Goal: Communication & Community: Answer question/provide support

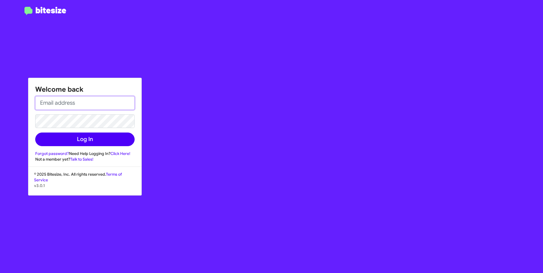
type input "Raul.Medina@Swickard.com"
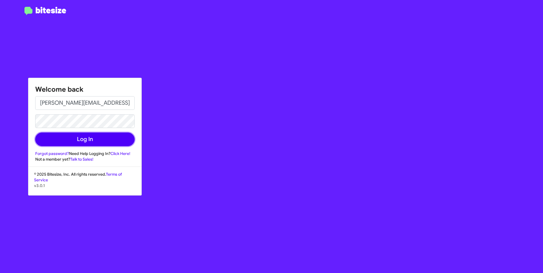
click at [108, 145] on button "Log In" at bounding box center [84, 140] width 99 height 14
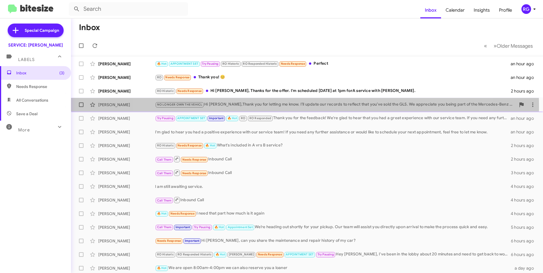
click at [300, 107] on div "NO LONGER OWN THE VEHICL Hi James,Thank you for letting me know. I’ll update ou…" at bounding box center [335, 104] width 361 height 7
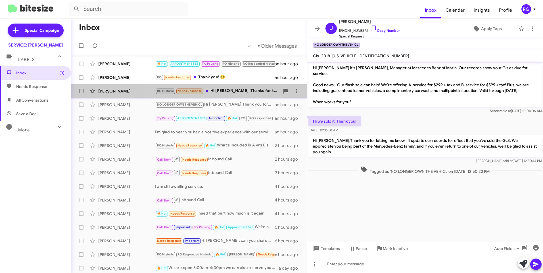
click at [192, 92] on span "Needs Response" at bounding box center [189, 91] width 24 height 4
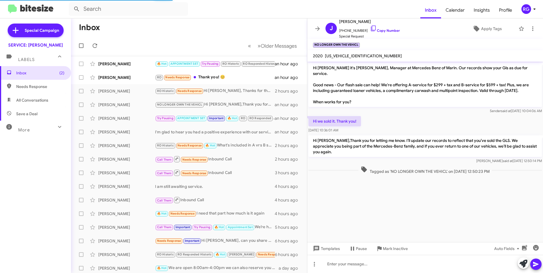
scroll to position [219, 0]
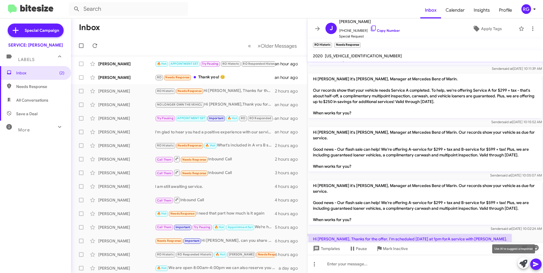
click at [520, 265] on icon at bounding box center [523, 264] width 8 height 8
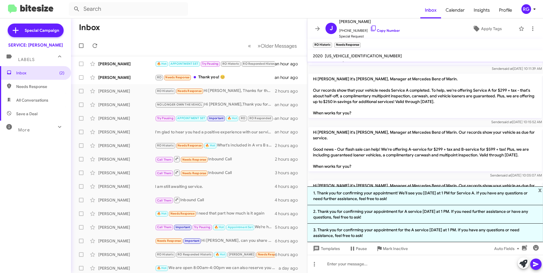
drag, startPoint x: 446, startPoint y: 216, endPoint x: 501, endPoint y: 219, distance: 54.9
click at [448, 216] on li "2. Thank you for confirming your appointment for A service today at 1 PM. If yo…" at bounding box center [425, 214] width 236 height 18
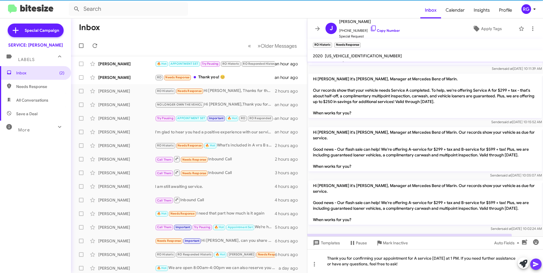
click at [539, 263] on button at bounding box center [535, 264] width 11 height 11
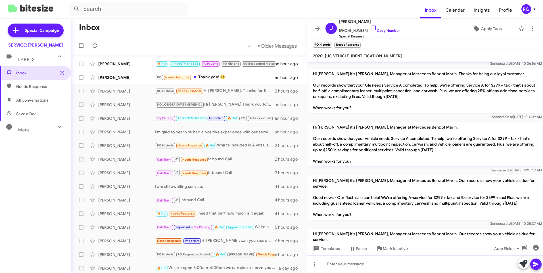
scroll to position [245, 0]
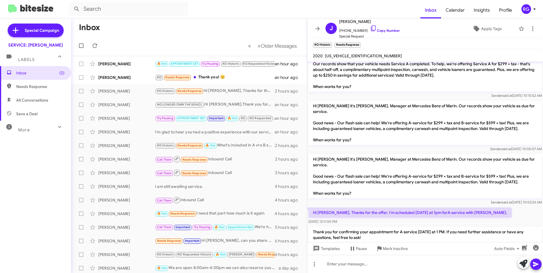
click at [358, 54] on span "4JGFB4KB1LA039202" at bounding box center [363, 55] width 77 height 5
copy span "4JGFB4KB1LA039202"
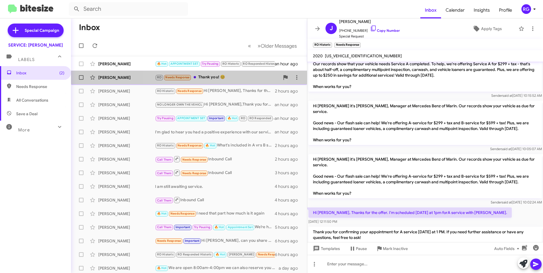
click at [192, 75] on div "RO Needs Response Thank you! 😊" at bounding box center [217, 77] width 125 height 7
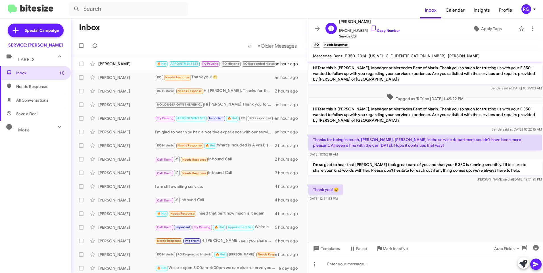
click at [472, 22] on div "T Teta Collins +14156403351 Copy Number Service CSI Apply Tags" at bounding box center [419, 28] width 193 height 21
click at [485, 26] on span "Apply Tags" at bounding box center [491, 29] width 21 height 10
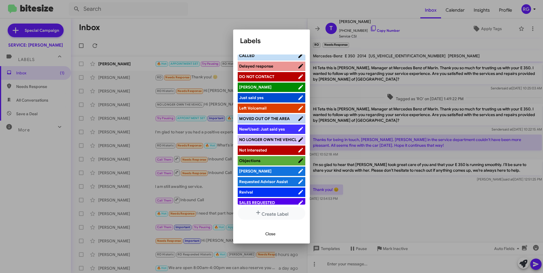
scroll to position [117, 0]
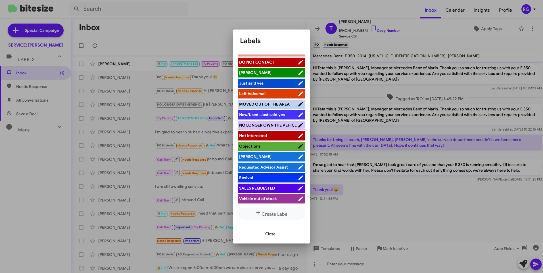
click at [249, 154] on span "[PERSON_NAME]" at bounding box center [255, 156] width 32 height 5
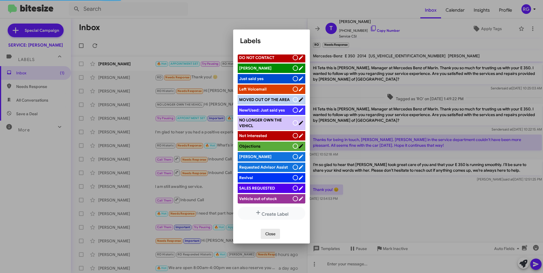
click at [269, 235] on span "Close" at bounding box center [270, 234] width 10 height 10
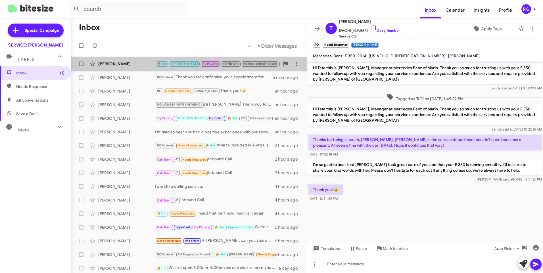
click at [193, 67] on div "Janet Yanda 🔥 Hot APPOINTMENT SET Try Pausing RO Historic RO Responded Historic…" at bounding box center [189, 63] width 227 height 11
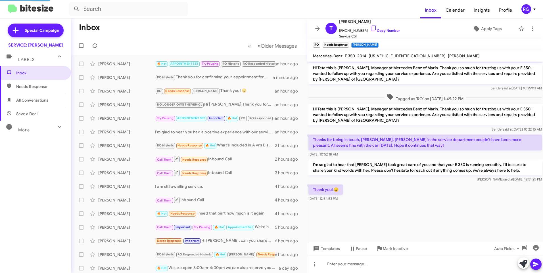
scroll to position [327, 0]
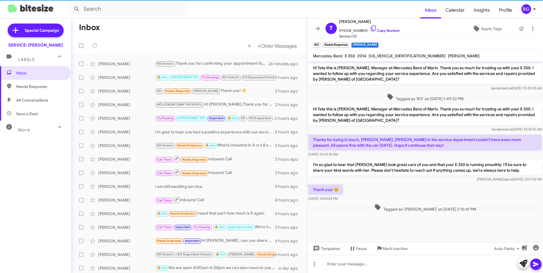
scroll to position [327, 0]
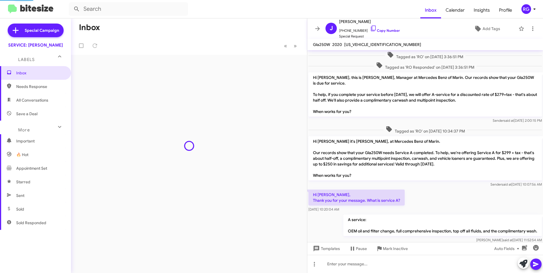
scroll to position [315, 0]
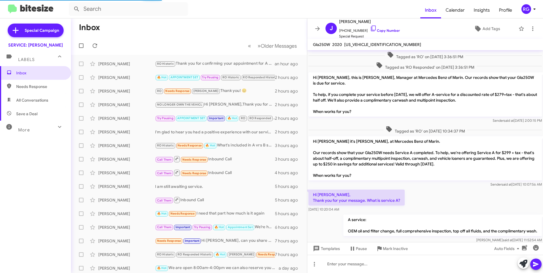
scroll to position [304, 0]
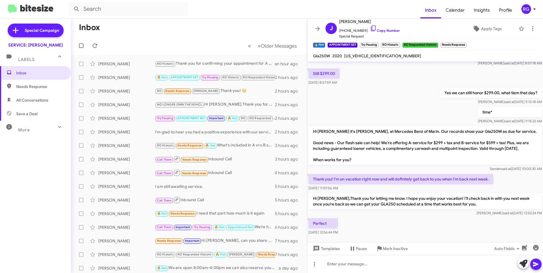
click at [46, 82] on span "Needs Response" at bounding box center [35, 87] width 71 height 14
type input "in:needs-response"
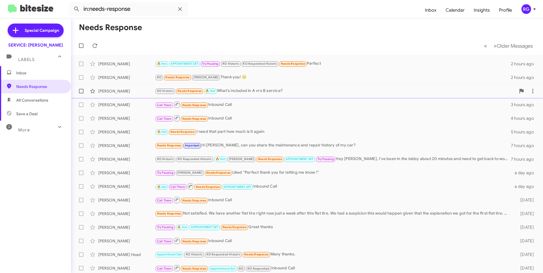
click at [251, 87] on div "[PERSON_NAME] RO Historic Needs Response 🔥 Hot What's included in A vrs B servi…" at bounding box center [307, 90] width 463 height 11
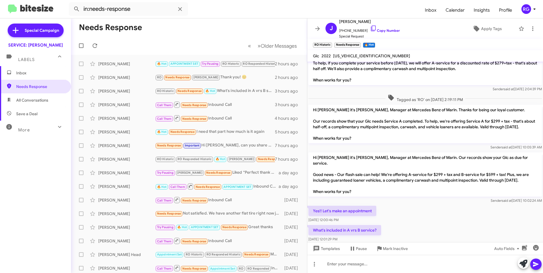
scroll to position [26, 0]
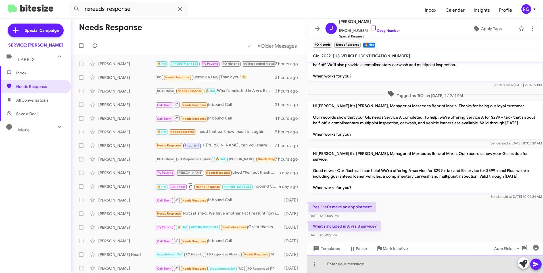
click at [401, 265] on div at bounding box center [425, 264] width 236 height 18
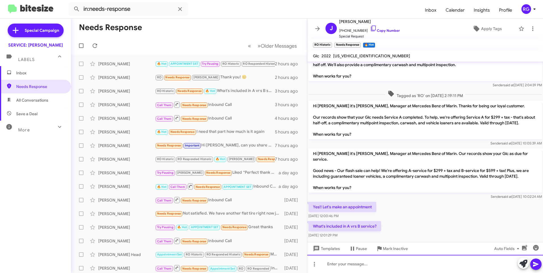
paste div
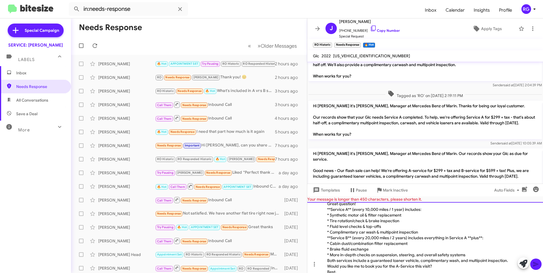
scroll to position [0, 0]
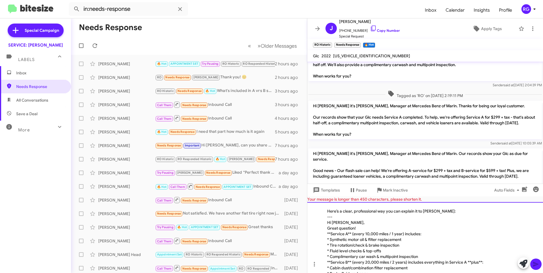
click at [347, 224] on div "Hi Jonathan," at bounding box center [422, 223] width 190 height 6
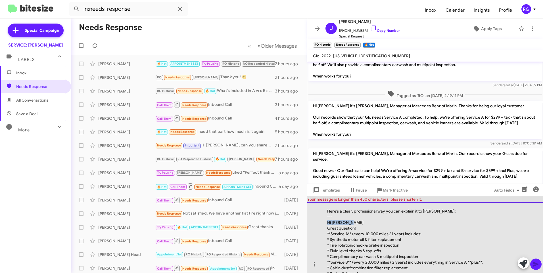
drag, startPoint x: 348, startPoint y: 225, endPoint x: 326, endPoint y: 222, distance: 21.7
click at [326, 222] on div "Here’s a clear, professional way you can explain it to Jonathan:  --- Hi Jon…" at bounding box center [425, 237] width 236 height 71
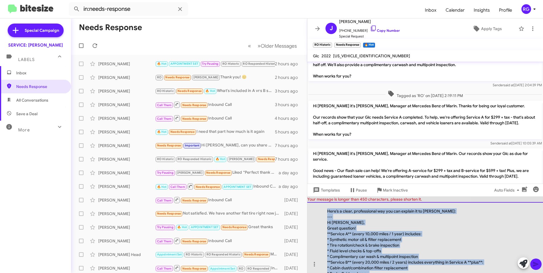
drag, startPoint x: 368, startPoint y: 260, endPoint x: 319, endPoint y: 204, distance: 74.2
click at [319, 204] on div "Here’s a clear, professional way you can explain it to Jonathan:  --- Hi Jon…" at bounding box center [425, 237] width 236 height 71
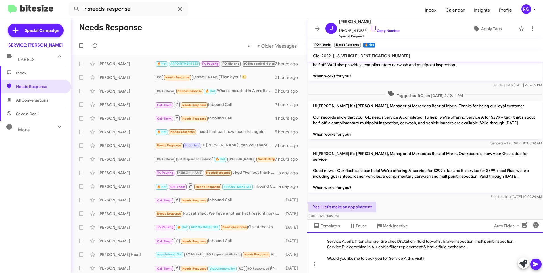
click at [413, 242] on div "Service A: oil & filter change, tire check/rotation, fluid top-offs, brake insp…" at bounding box center [425, 252] width 236 height 41
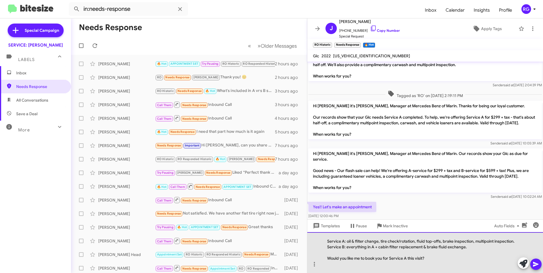
click at [414, 244] on div "Service A: oil & filter change, tire check/rotation, fluid top-offs, brake insp…" at bounding box center [425, 252] width 236 height 41
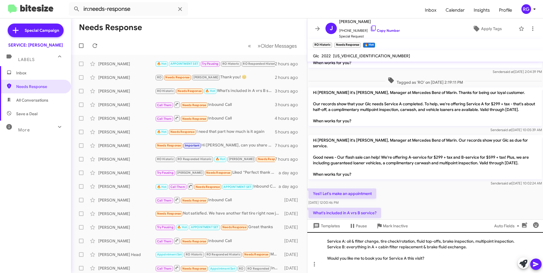
scroll to position [49, 0]
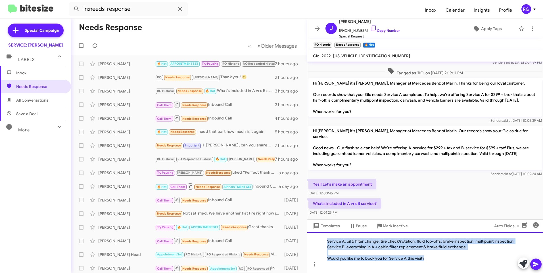
drag, startPoint x: 434, startPoint y: 256, endPoint x: 323, endPoint y: 221, distance: 116.3
click at [323, 221] on div "Hi Stacey, this is Omar Ibrahimi, Manager at Mercedes Benz of Marin. Our record…" at bounding box center [425, 168] width 236 height 212
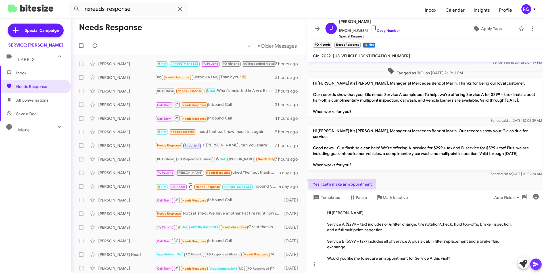
click at [533, 266] on icon at bounding box center [535, 264] width 7 height 7
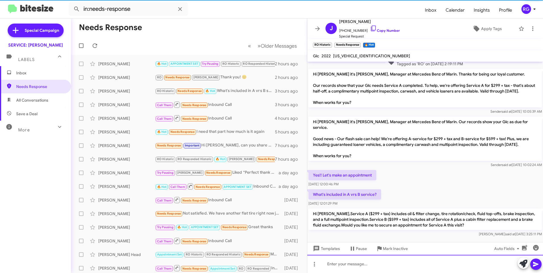
scroll to position [58, 0]
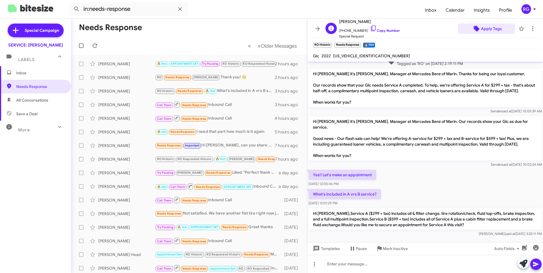
click at [482, 28] on span "Apply Tags" at bounding box center [491, 29] width 21 height 10
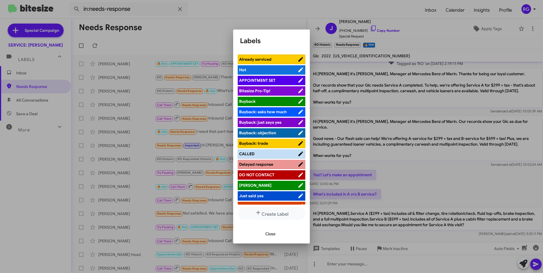
click at [273, 235] on span "Close" at bounding box center [270, 234] width 10 height 10
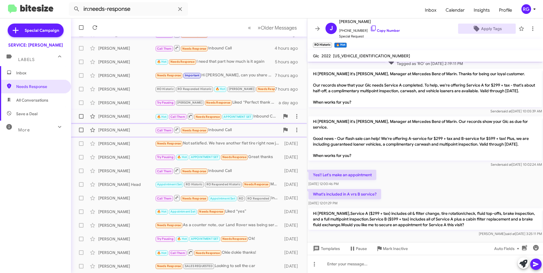
scroll to position [0, 0]
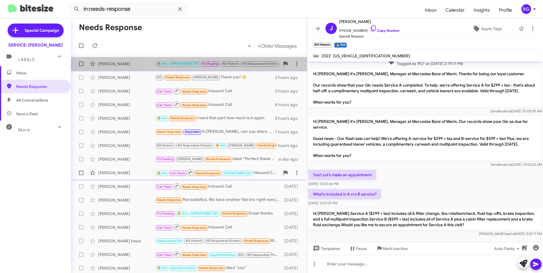
click at [242, 63] on span "RO Responded Historic" at bounding box center [260, 63] width 38 height 5
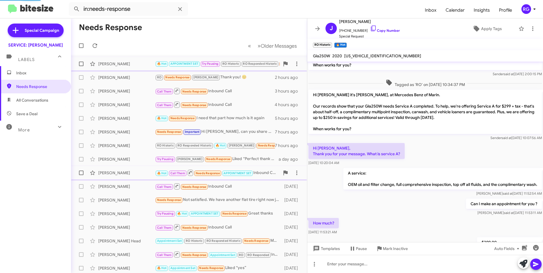
scroll to position [327, 0]
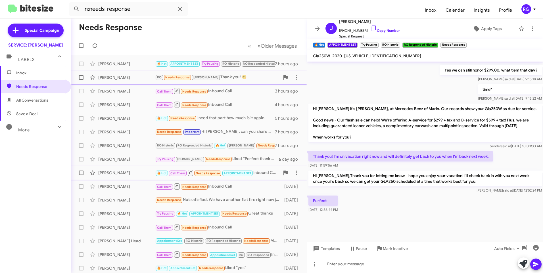
click at [215, 79] on div "RO Needs Response RAUL Thank you! 😊" at bounding box center [217, 77] width 125 height 7
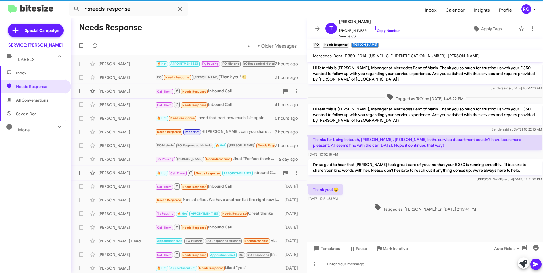
click at [216, 89] on div "Call Them Needs Response Inbound Call" at bounding box center [217, 90] width 125 height 7
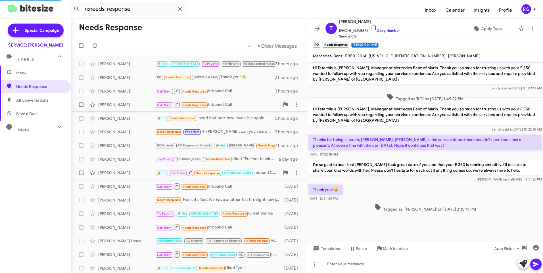
click at [218, 102] on div "Call Them Needs Response Inbound Call" at bounding box center [217, 104] width 125 height 7
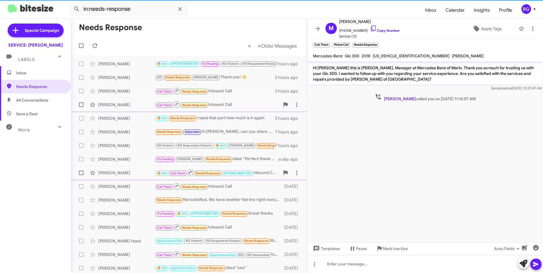
click at [210, 108] on div "Maryam Shadbeh-Evans Call Them Needs Response Inbound Call 4 hours ago" at bounding box center [189, 104] width 227 height 11
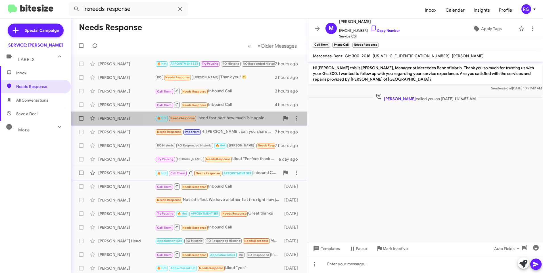
click at [214, 117] on div "🔥 Hot Needs Response I need that part how much is it again" at bounding box center [217, 118] width 125 height 7
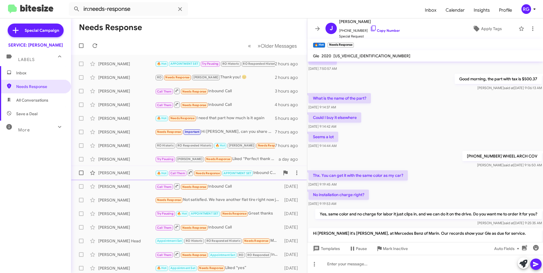
scroll to position [183, 0]
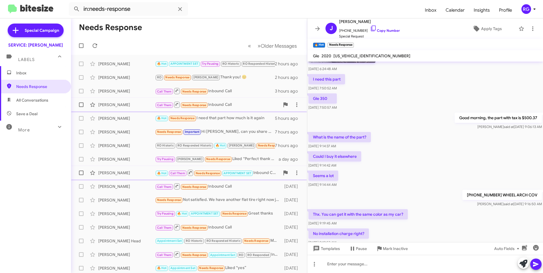
click at [151, 108] on div "Maryam Shadbeh-Evans Call Them Needs Response Inbound Call 4 hours ago" at bounding box center [189, 104] width 227 height 11
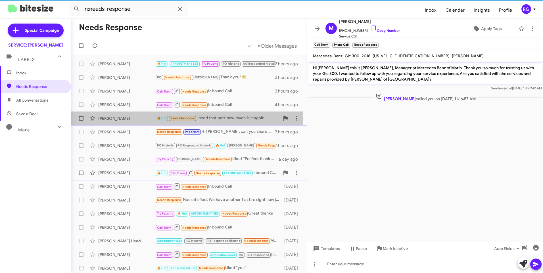
click at [152, 117] on div "[PERSON_NAME]" at bounding box center [126, 119] width 57 height 6
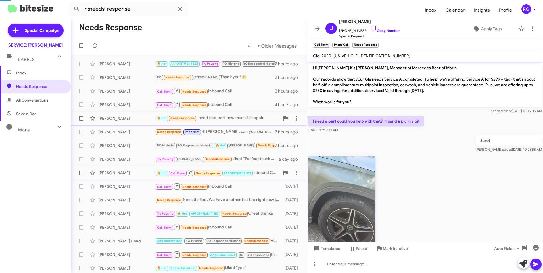
scroll to position [296, 0]
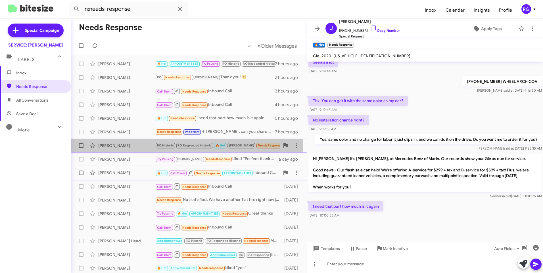
click at [151, 149] on div "Caitlin Hahn RO Historic RO Responded Historic 🔥 Hot RAUL Needs Response APPOIN…" at bounding box center [189, 145] width 227 height 11
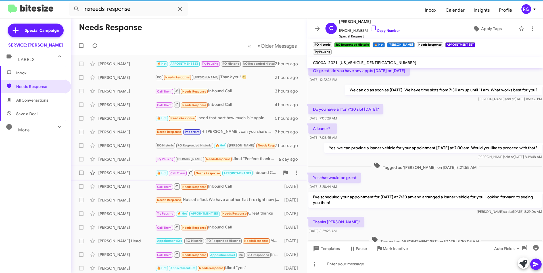
scroll to position [409, 0]
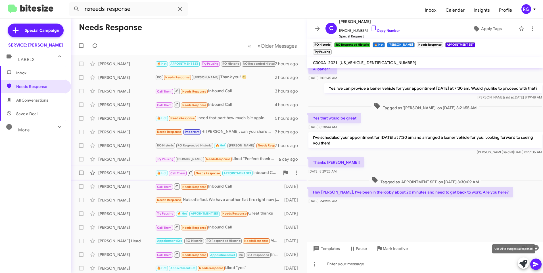
click at [523, 257] on mat-tooltip-component "Use AI to suggest a response" at bounding box center [513, 248] width 51 height 17
click at [523, 262] on icon at bounding box center [523, 264] width 8 height 8
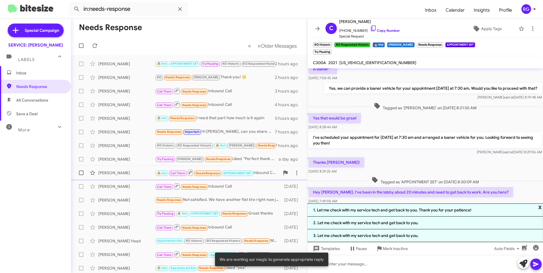
click at [541, 207] on span "x" at bounding box center [540, 207] width 4 height 7
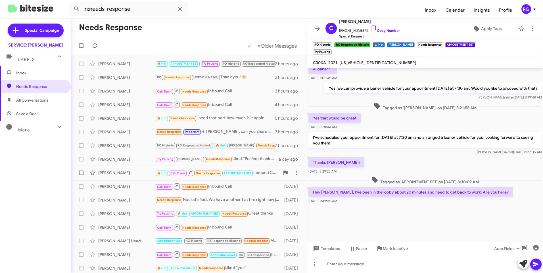
drag, startPoint x: 495, startPoint y: 208, endPoint x: 312, endPoint y: 116, distance: 205.1
click at [312, 116] on cdk-virtual-scroll-viewport "Hi Caitlin, this is Omar Ibrahimi, Manager at Mercedes Benz of Marin. Thanks fo…" at bounding box center [425, 155] width 236 height 174
copy div "Yes that would be great Aug 20, 2025, 8:28:44 AM I've scheduled your appointmen…"
click at [383, 161] on div "Thanks Omar! Aug 20, 2025, 8:29:25 AM" at bounding box center [425, 165] width 236 height 19
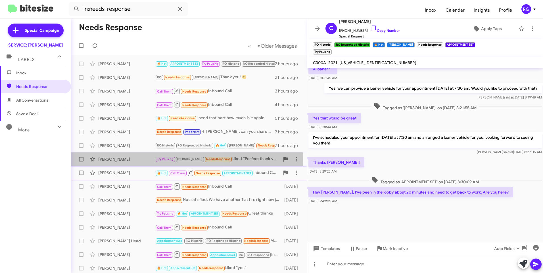
click at [155, 160] on span "Try Pausing" at bounding box center [165, 158] width 20 height 5
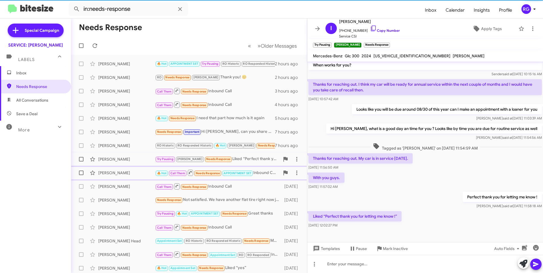
scroll to position [37, 0]
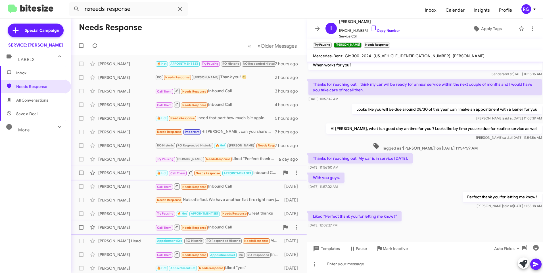
click at [124, 229] on div "Adiel Gorel" at bounding box center [126, 228] width 57 height 6
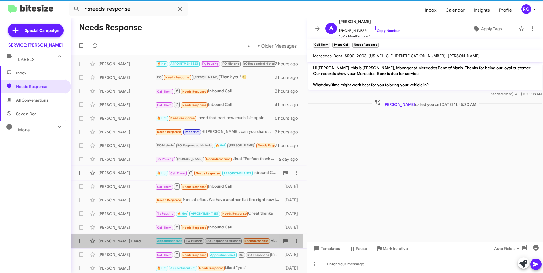
click at [147, 241] on div "Bobbie Head" at bounding box center [126, 241] width 57 height 6
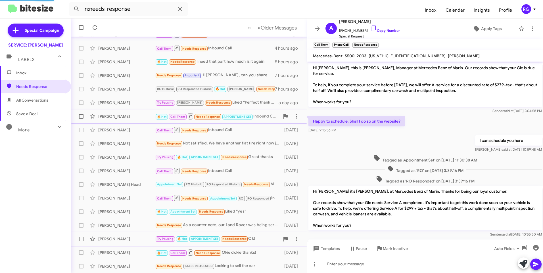
scroll to position [282, 0]
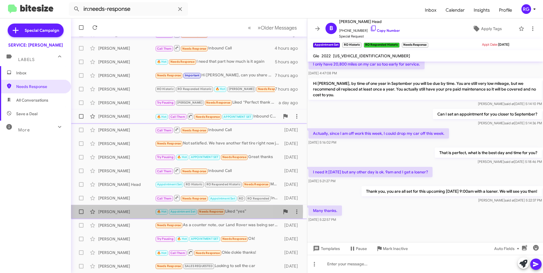
click at [144, 211] on div "Anne Russell" at bounding box center [126, 212] width 57 height 6
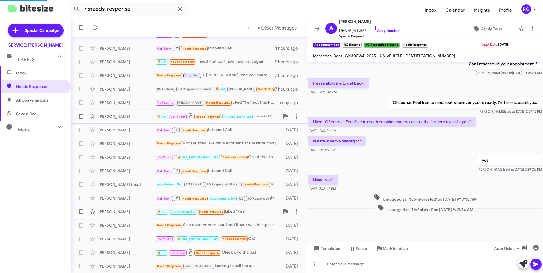
scroll to position [221, 0]
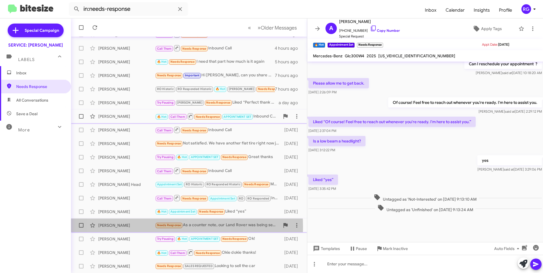
click at [158, 229] on span "Needs Response" at bounding box center [169, 225] width 28 height 7
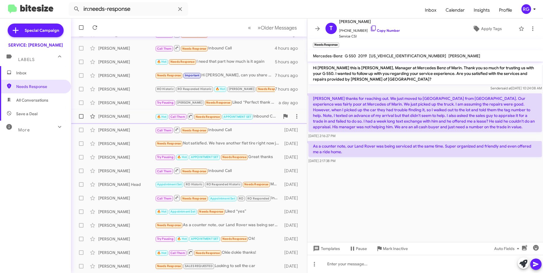
click at [456, 188] on cdk-virtual-scroll-viewport "Hi Todd this is Omar Ibrahimi, Manager at Mercedes Benz of Marin. Thank you so …" at bounding box center [425, 152] width 236 height 181
drag, startPoint x: 349, startPoint y: 152, endPoint x: 309, endPoint y: 67, distance: 93.9
click at [309, 67] on div "Hi Todd this is Omar Ibrahimi, Manager at Mercedes Benz of Marin. Thank you so …" at bounding box center [425, 113] width 236 height 103
click at [149, 237] on div "Peter Lu" at bounding box center [126, 239] width 57 height 6
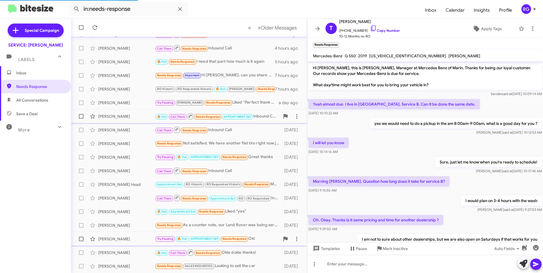
scroll to position [212, 0]
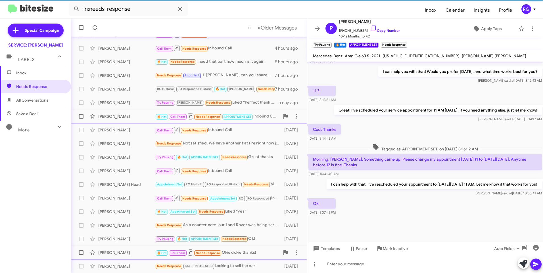
click at [137, 248] on div "Shivani Grover 🔥 Hot Call Them Needs Response Okie dokie thanks! 4 days ago" at bounding box center [189, 252] width 227 height 11
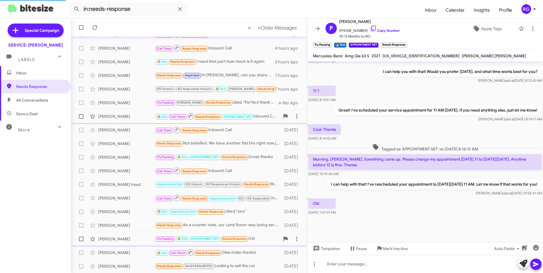
scroll to position [141, 0]
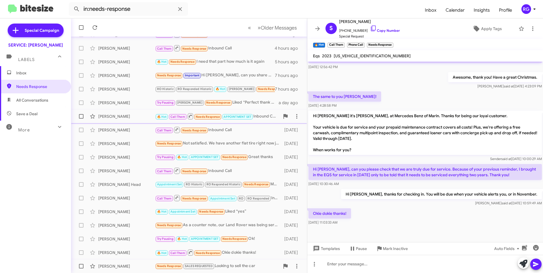
drag, startPoint x: 261, startPoint y: 233, endPoint x: 214, endPoint y: 270, distance: 59.6
click at [214, 270] on div "Aaron Aiken Needs Response SALES REQUESTED Looking to sell the car 4 days ago" at bounding box center [189, 266] width 227 height 11
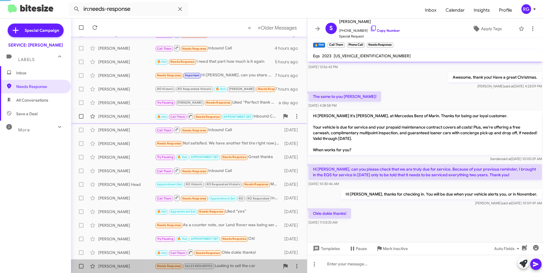
click at [215, 269] on span "Needs Response SALES REQUESTED" at bounding box center [185, 266] width 60 height 7
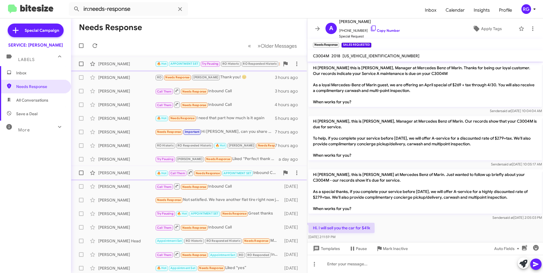
click at [183, 63] on span "APPOINTMENT SET" at bounding box center [184, 64] width 28 height 4
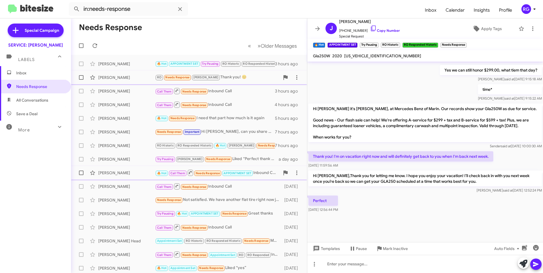
click at [183, 82] on div "Teta Collins RO Needs Response RAUL Thank you! 😊 3 hours ago" at bounding box center [189, 77] width 227 height 11
